Goal: Information Seeking & Learning: Learn about a topic

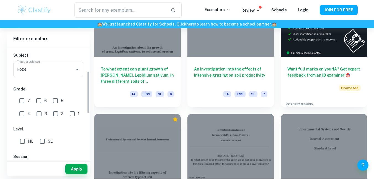
scroll to position [64, 0]
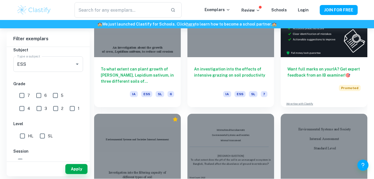
click at [22, 95] on input "7" at bounding box center [21, 95] width 11 height 11
checkbox input "true"
click at [84, 166] on button "Apply" at bounding box center [76, 169] width 22 height 10
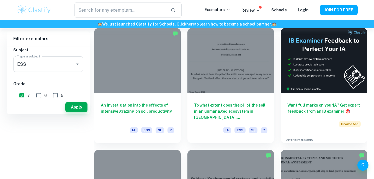
scroll to position [33, 0]
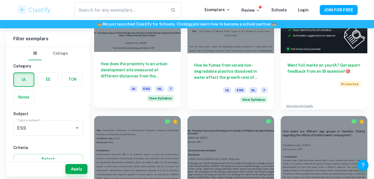
scroll to position [217, 0]
click at [128, 65] on h6 "How does the proximity to an urban development site measured at different dista…" at bounding box center [137, 70] width 73 height 18
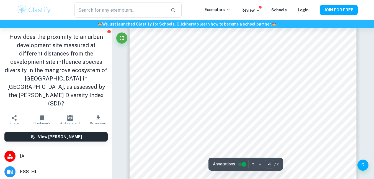
scroll to position [1084, 0]
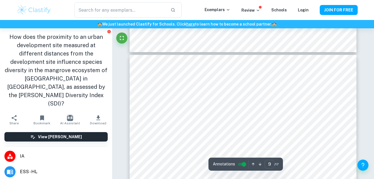
type input "10"
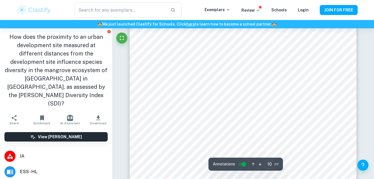
scroll to position [2890, 0]
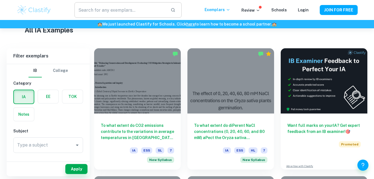
scroll to position [138, 0]
